Goal: Information Seeking & Learning: Find specific fact

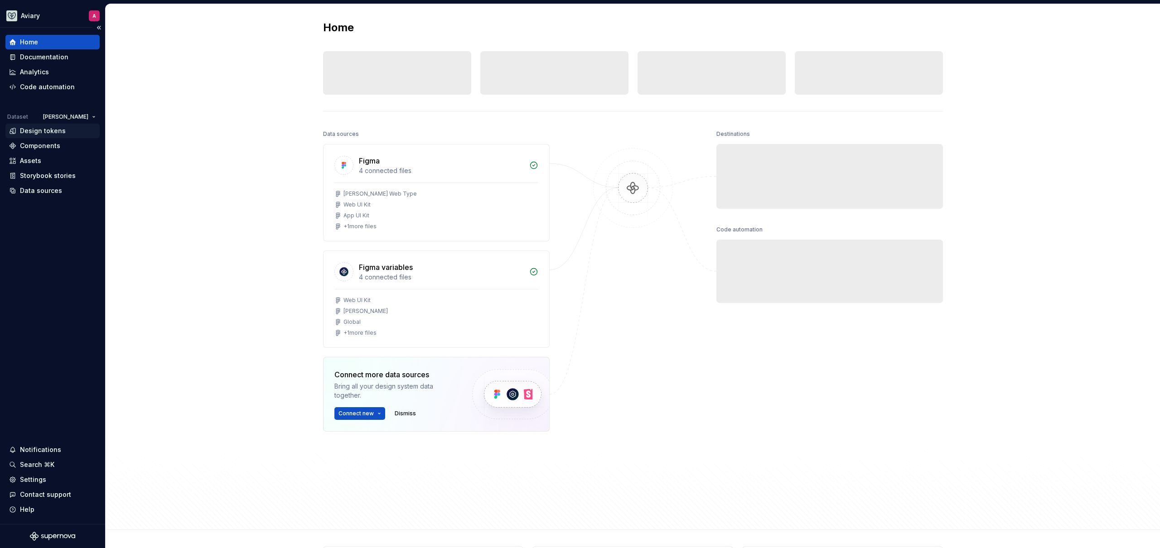
click at [62, 132] on div "Design tokens" at bounding box center [43, 130] width 46 height 9
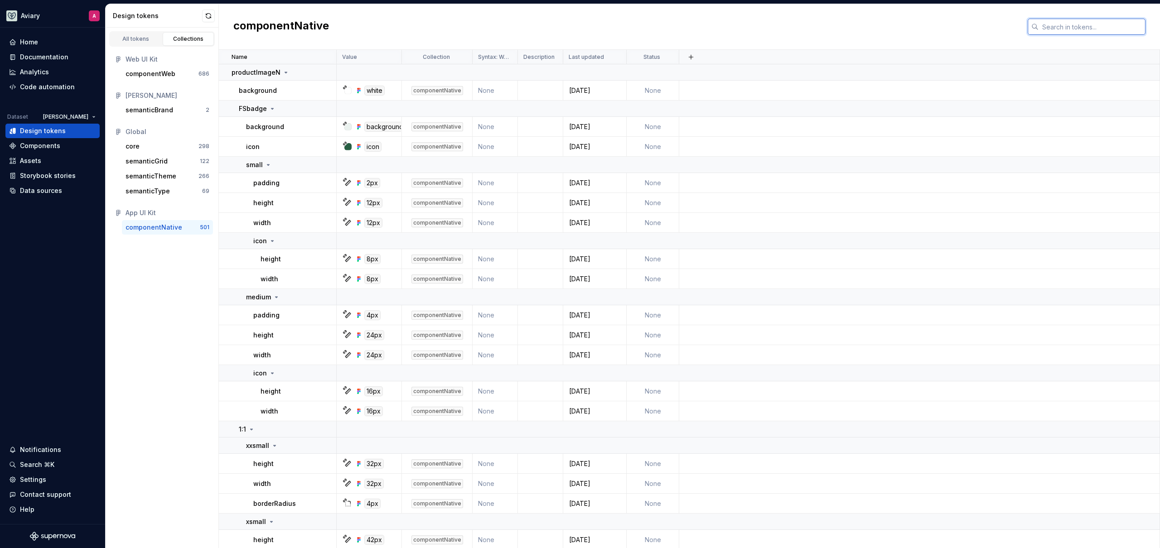
click at [1046, 26] on input "text" at bounding box center [1092, 27] width 107 height 16
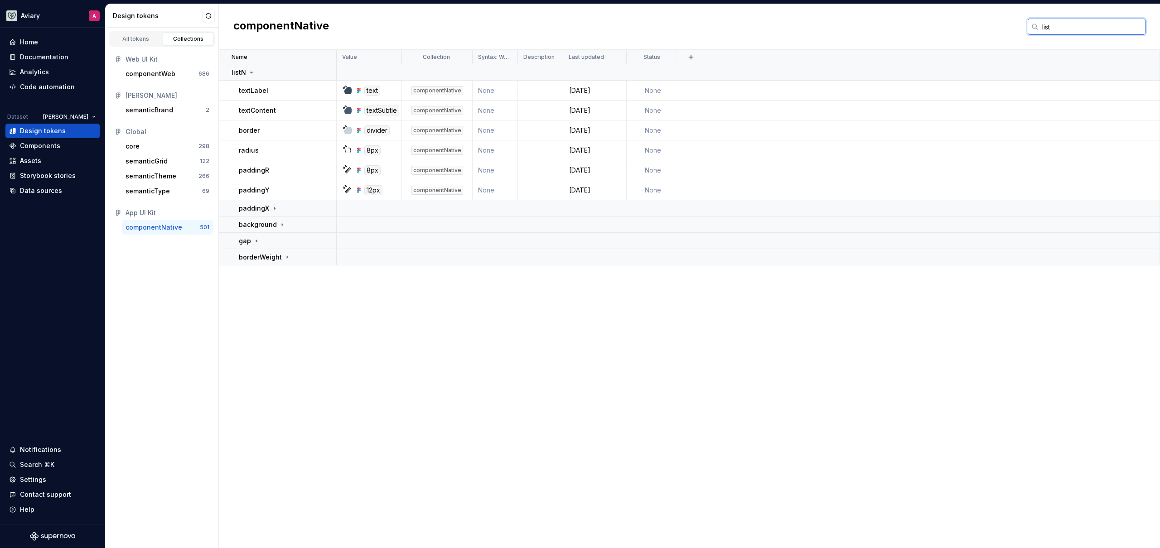
type input "list"
click at [305, 342] on div "Name Value Collection Syntax: Web Description Last updated Status listN textLab…" at bounding box center [689, 299] width 941 height 499
click at [271, 209] on icon at bounding box center [274, 208] width 7 height 7
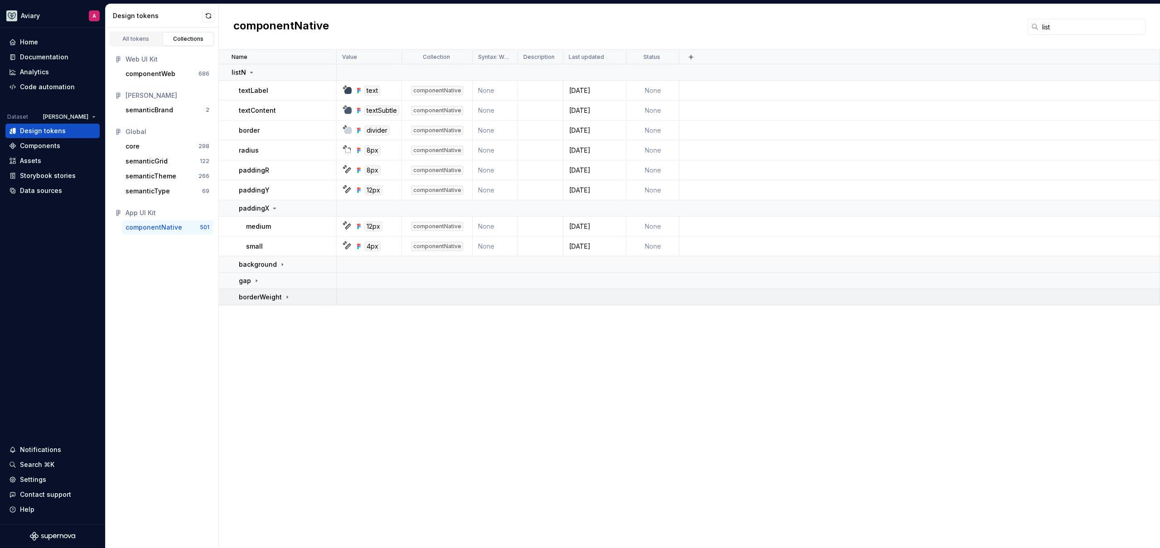
click at [286, 300] on div "borderWeight" at bounding box center [265, 297] width 52 height 9
click at [251, 281] on div "gap" at bounding box center [249, 280] width 21 height 9
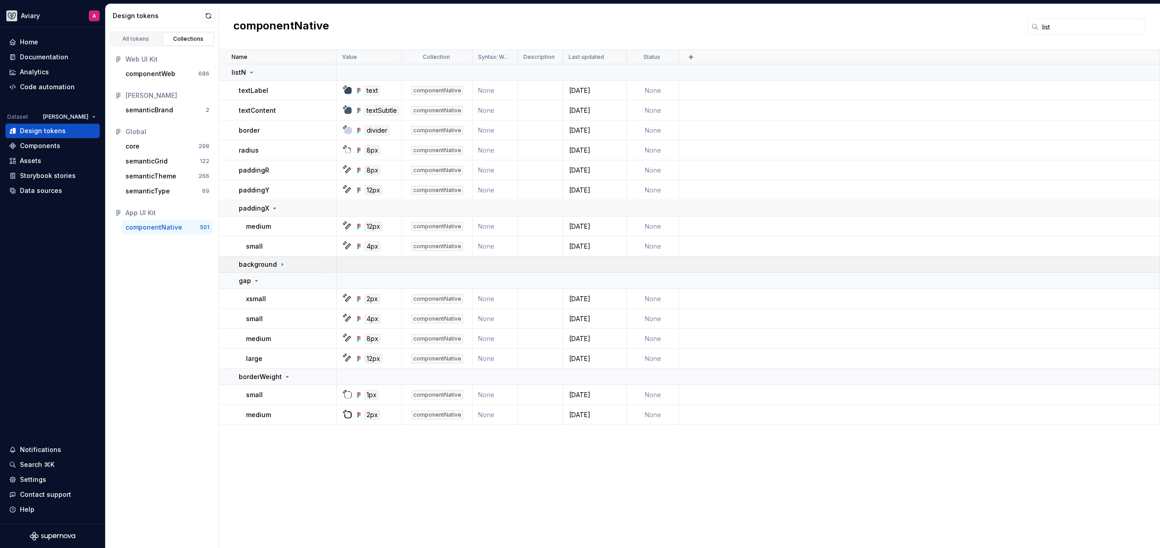
click at [271, 266] on p "background" at bounding box center [258, 264] width 38 height 9
